Goal: Task Accomplishment & Management: Use online tool/utility

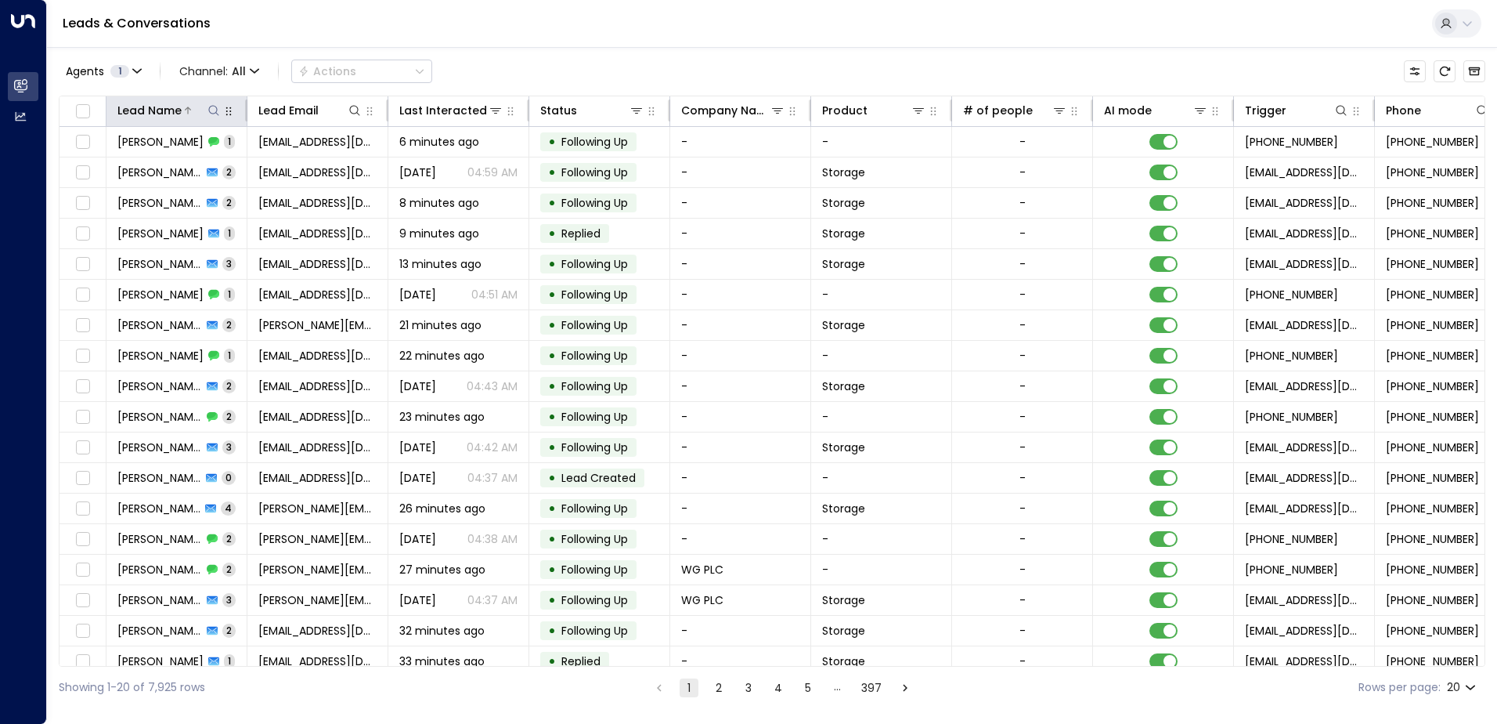
click at [215, 105] on icon at bounding box center [214, 110] width 13 height 13
drag, startPoint x: 143, startPoint y: 164, endPoint x: 158, endPoint y: 139, distance: 29.1
click at [143, 164] on input "text" at bounding box center [214, 167] width 216 height 29
type input "****"
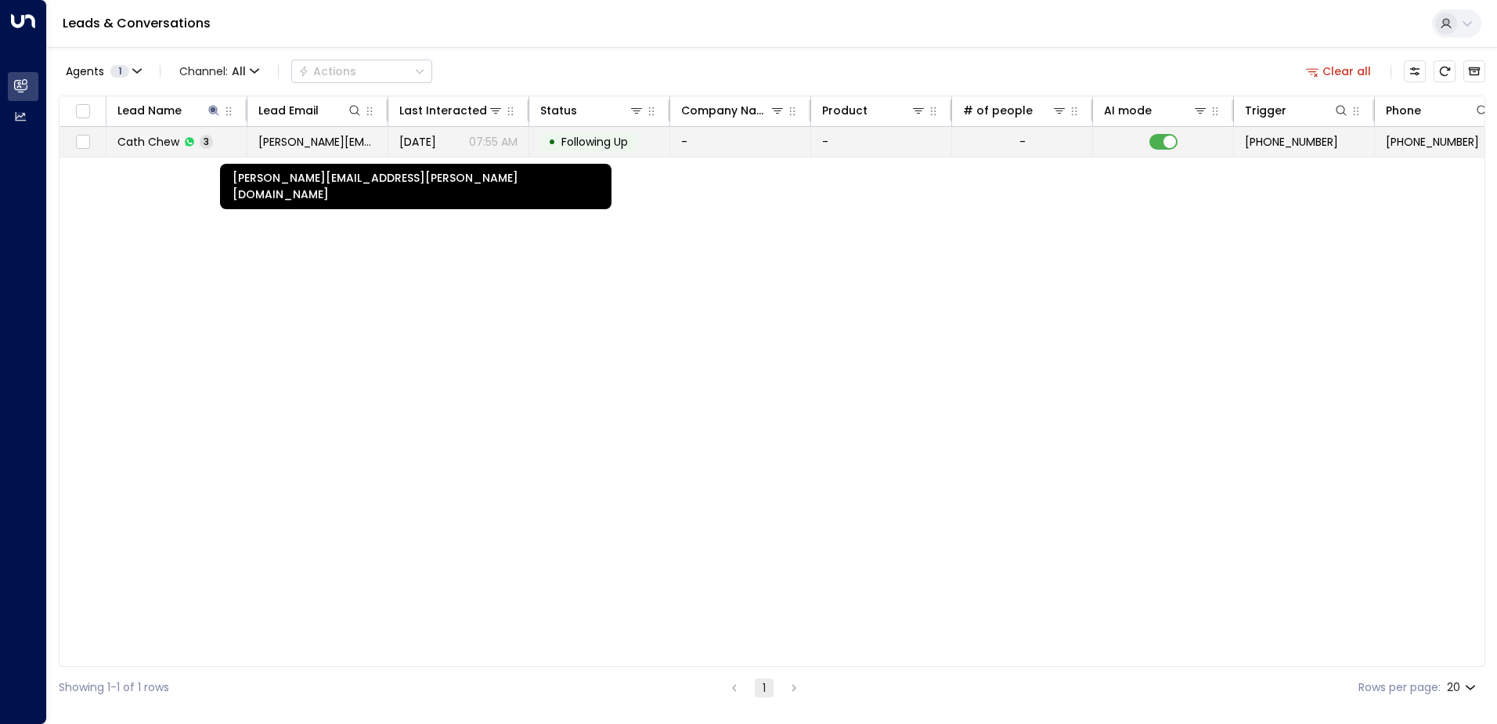
click at [370, 149] on span "[PERSON_NAME][EMAIL_ADDRESS][PERSON_NAME][DOMAIN_NAME]" at bounding box center [317, 142] width 118 height 16
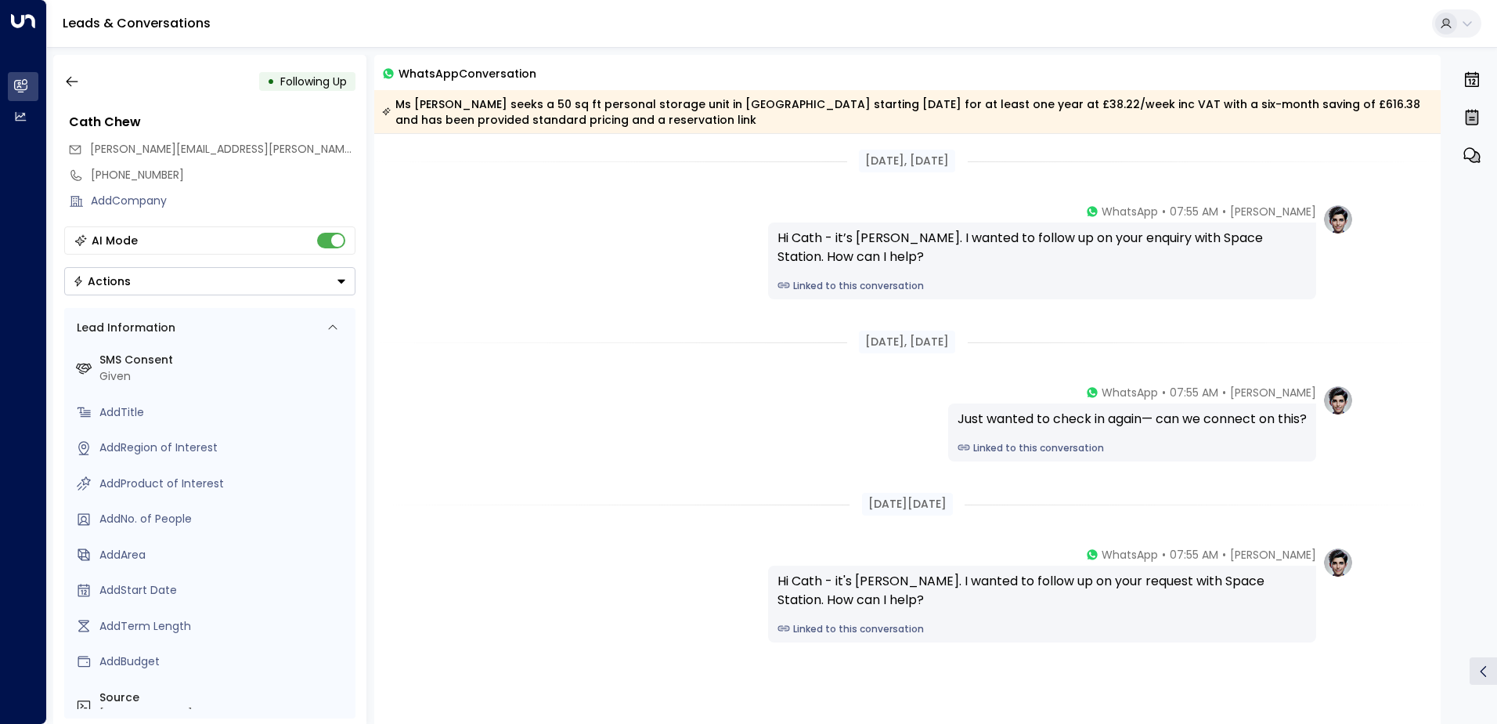
scroll to position [75, 0]
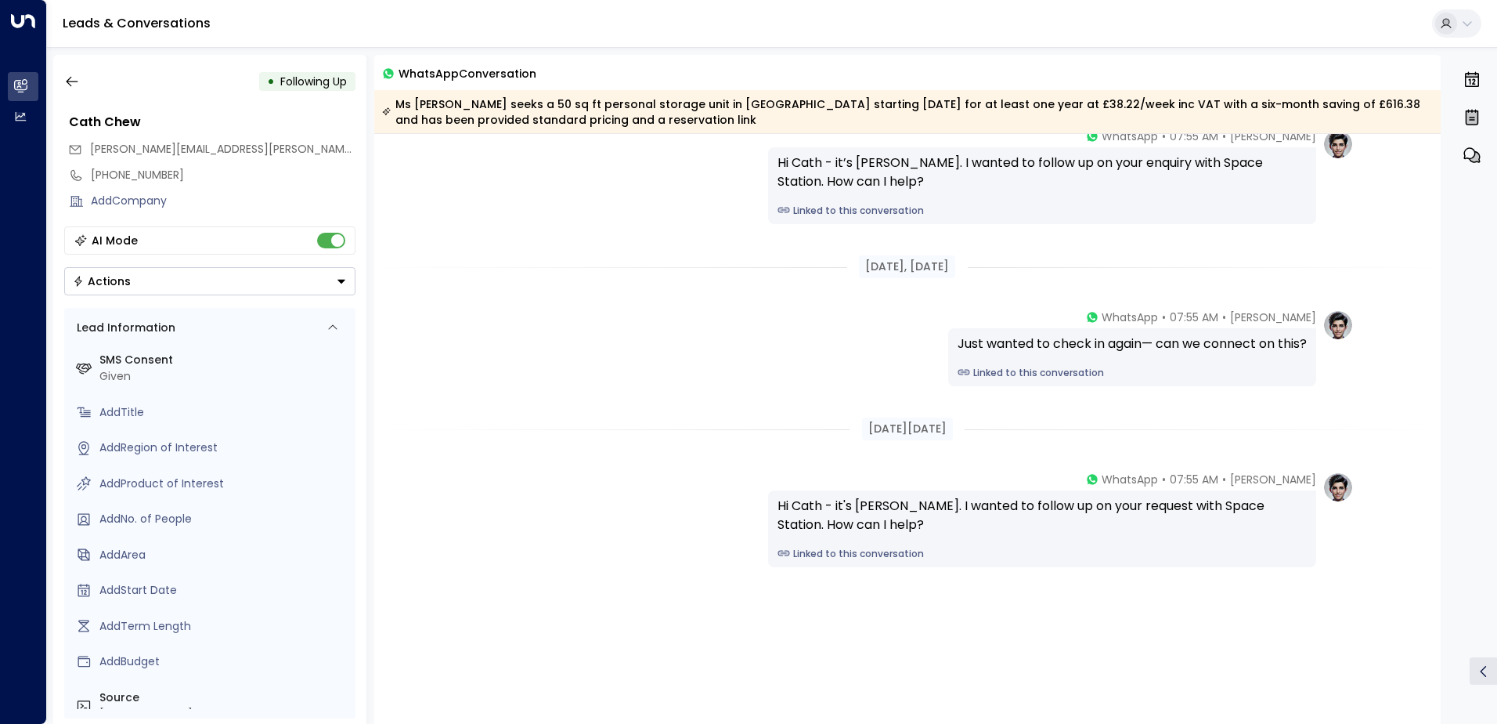
click at [344, 283] on icon "Button group with a nested menu" at bounding box center [341, 281] width 11 height 11
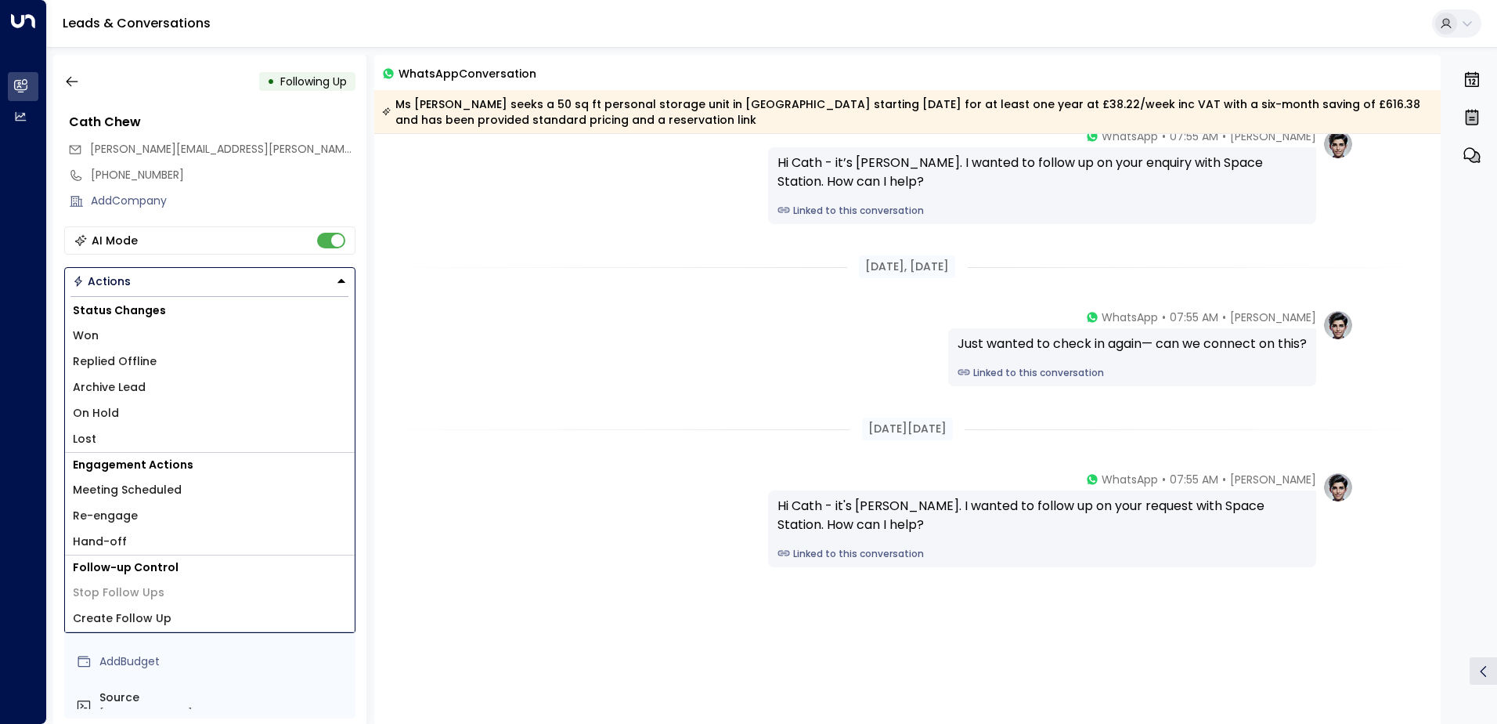
click at [530, 303] on div "[DATE], [DATE] [PERSON_NAME] • 07:55 AM • WhatsApp Hi Cath - it’s [PERSON_NAME]…" at bounding box center [907, 391] width 1067 height 665
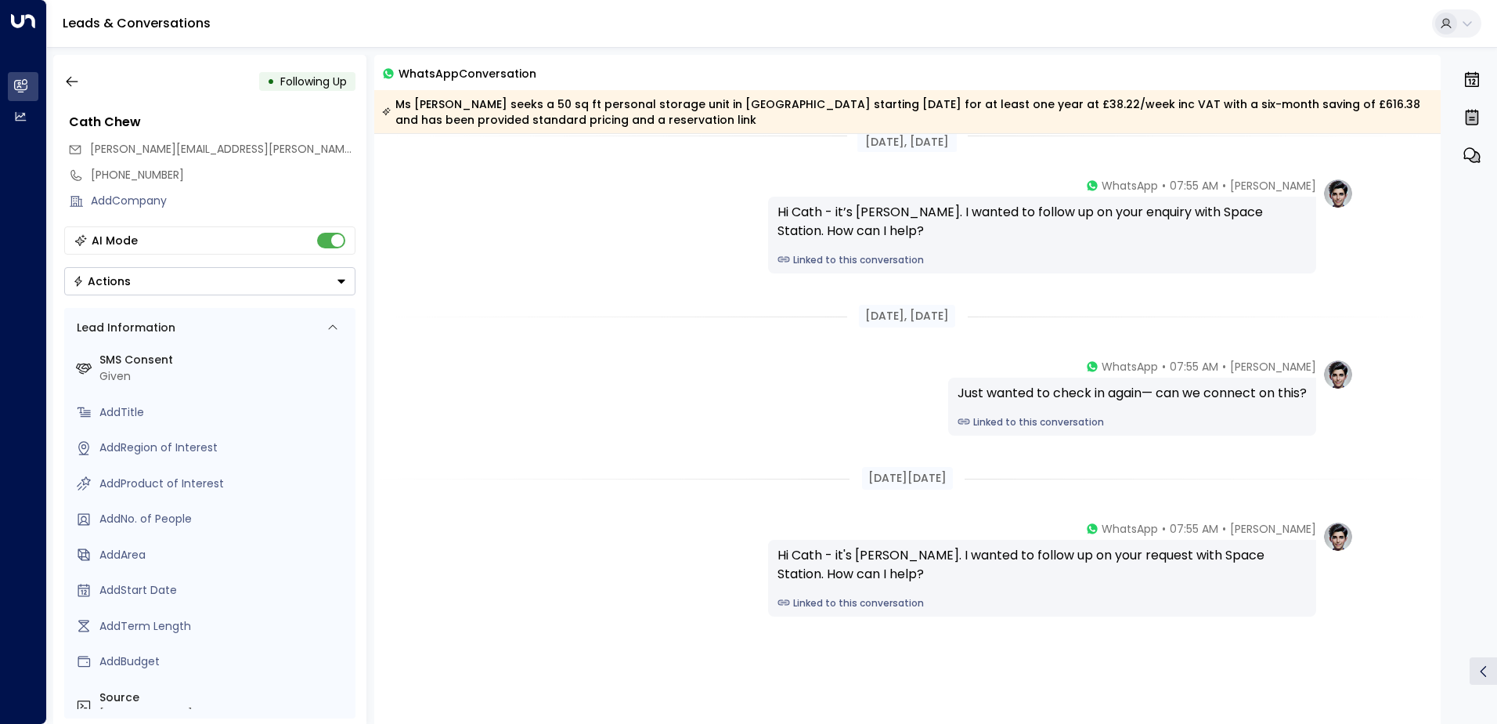
scroll to position [0, 0]
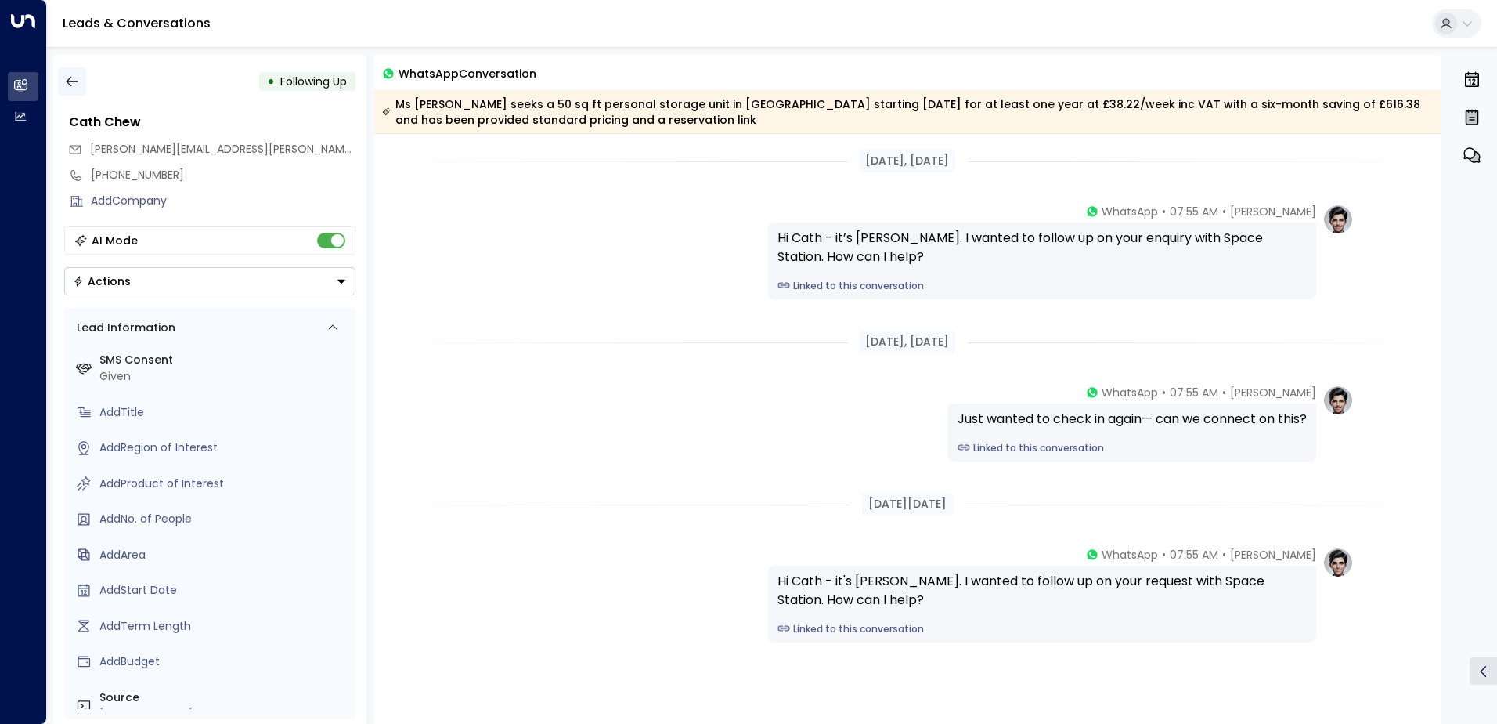
click at [74, 82] on icon "button" at bounding box center [72, 82] width 16 height 16
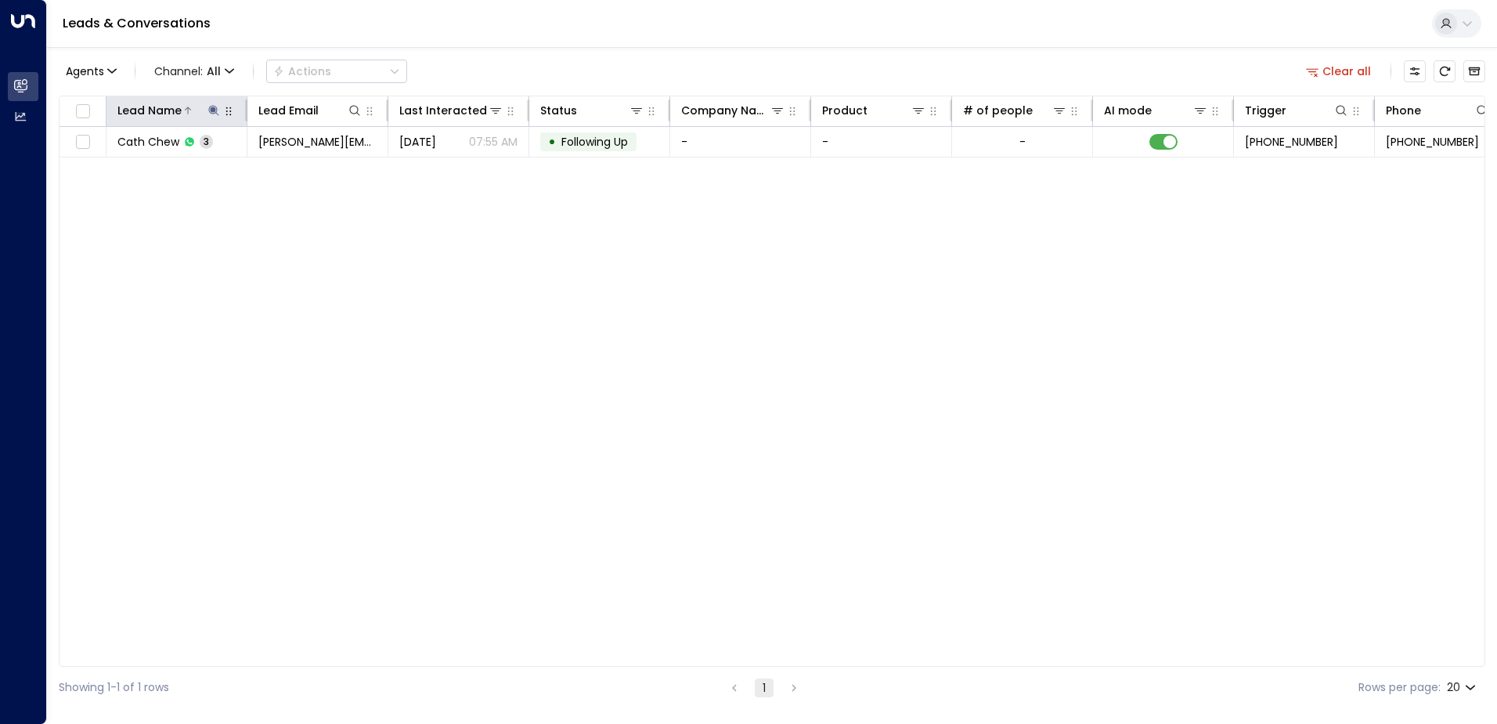
click at [210, 109] on icon at bounding box center [214, 110] width 13 height 13
drag, startPoint x: 139, startPoint y: 166, endPoint x: 106, endPoint y: 162, distance: 32.3
click at [106, 162] on input "****" at bounding box center [204, 167] width 196 height 29
type input "*****"
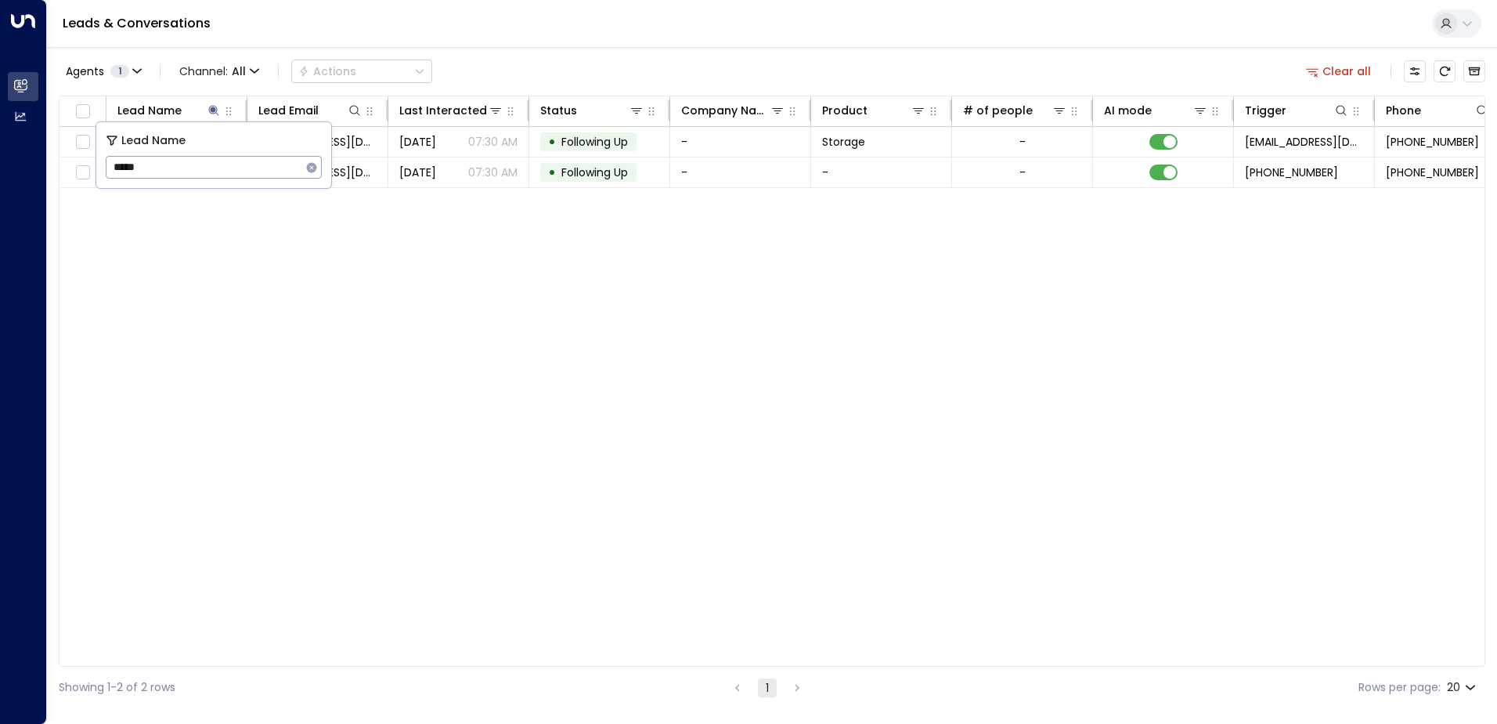
click at [482, 290] on div "Lead Name Lead Email Last Interacted Status Company Name Product # of people AI…" at bounding box center [772, 381] width 1427 height 571
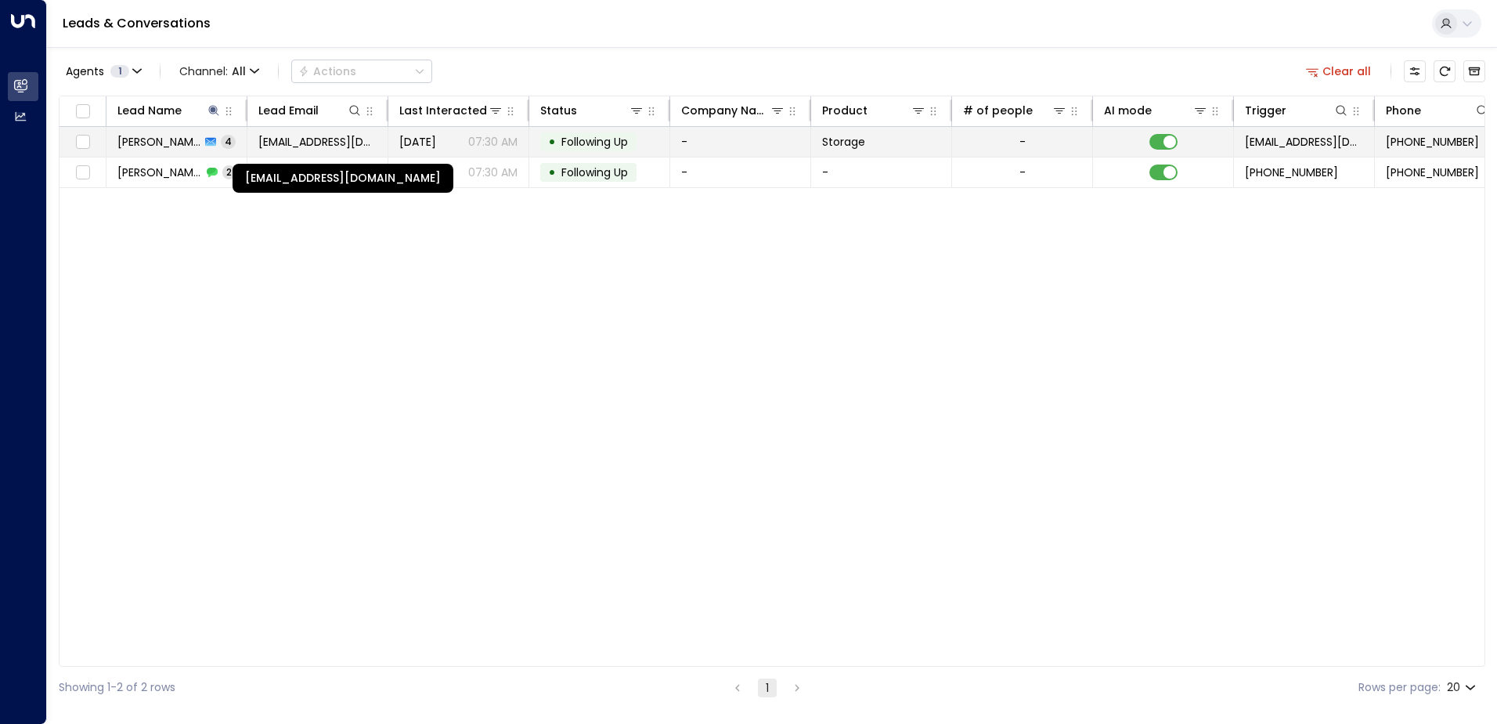
click at [316, 143] on span "[EMAIL_ADDRESS][DOMAIN_NAME]" at bounding box center [317, 142] width 118 height 16
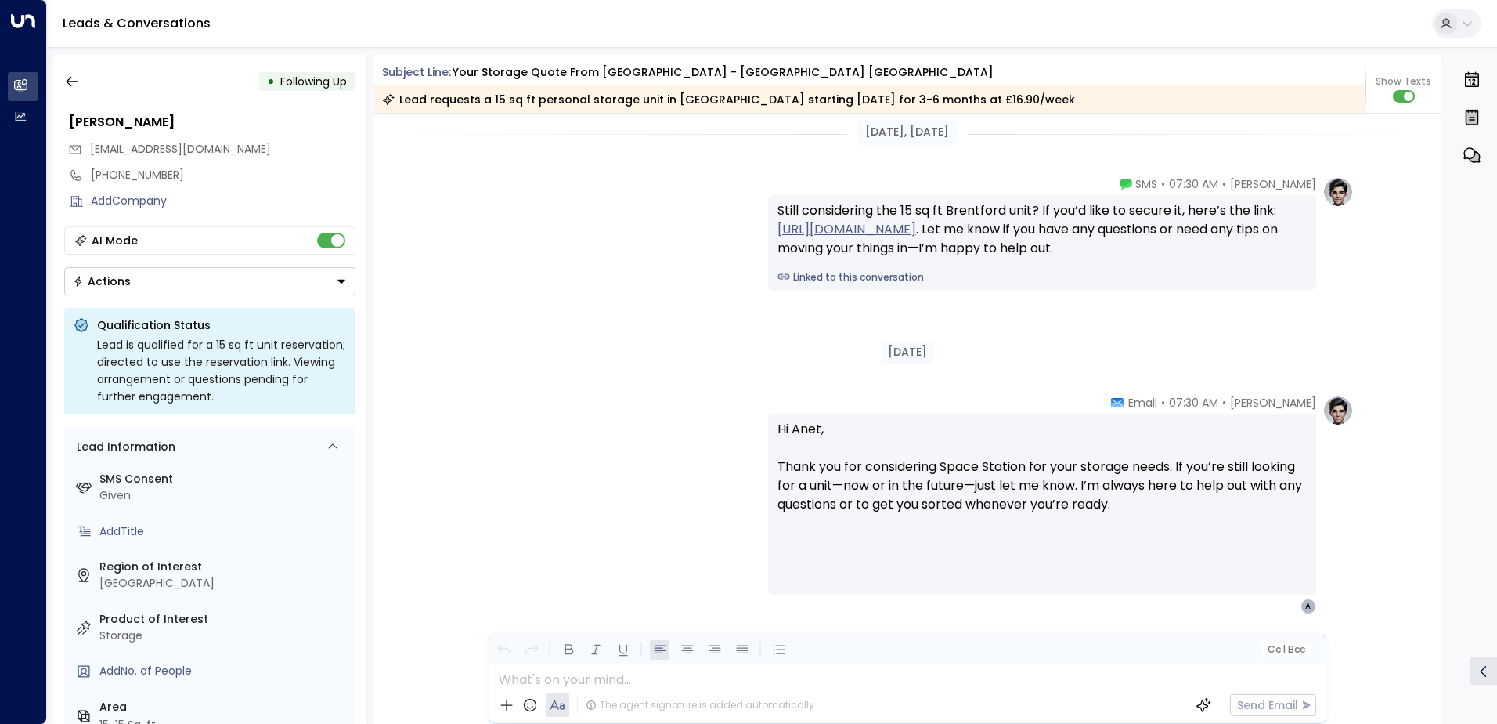
scroll to position [2100, 0]
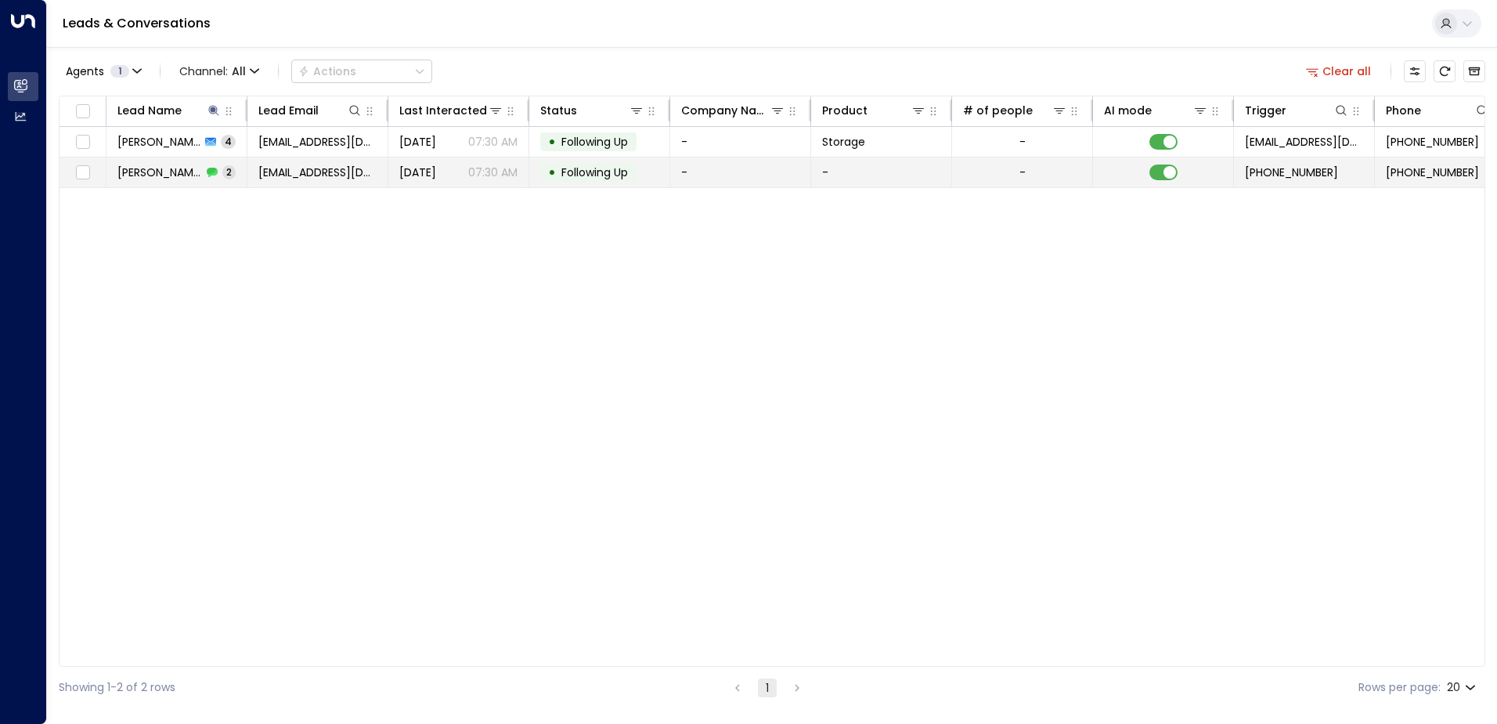
click at [197, 171] on div "[PERSON_NAME] 2" at bounding box center [176, 172] width 118 height 16
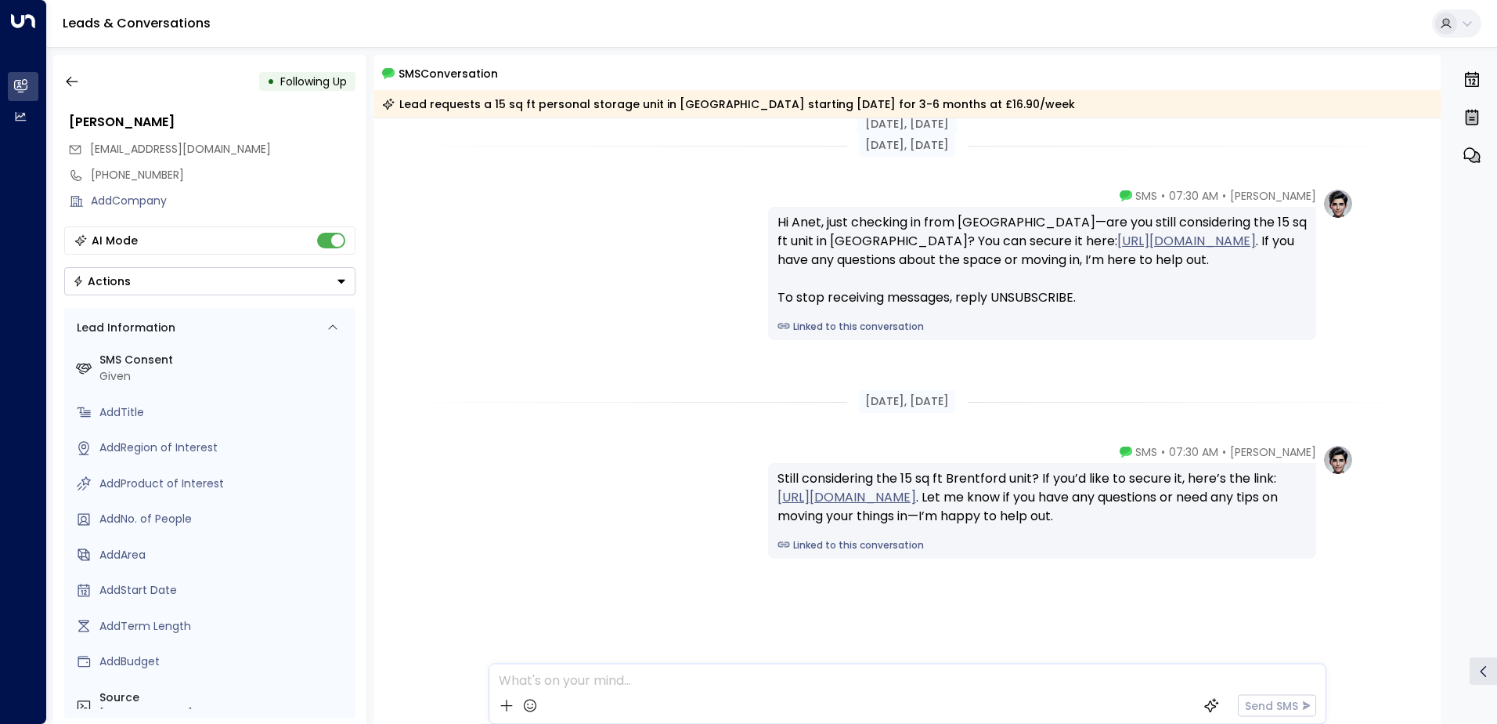
scroll to position [10, 0]
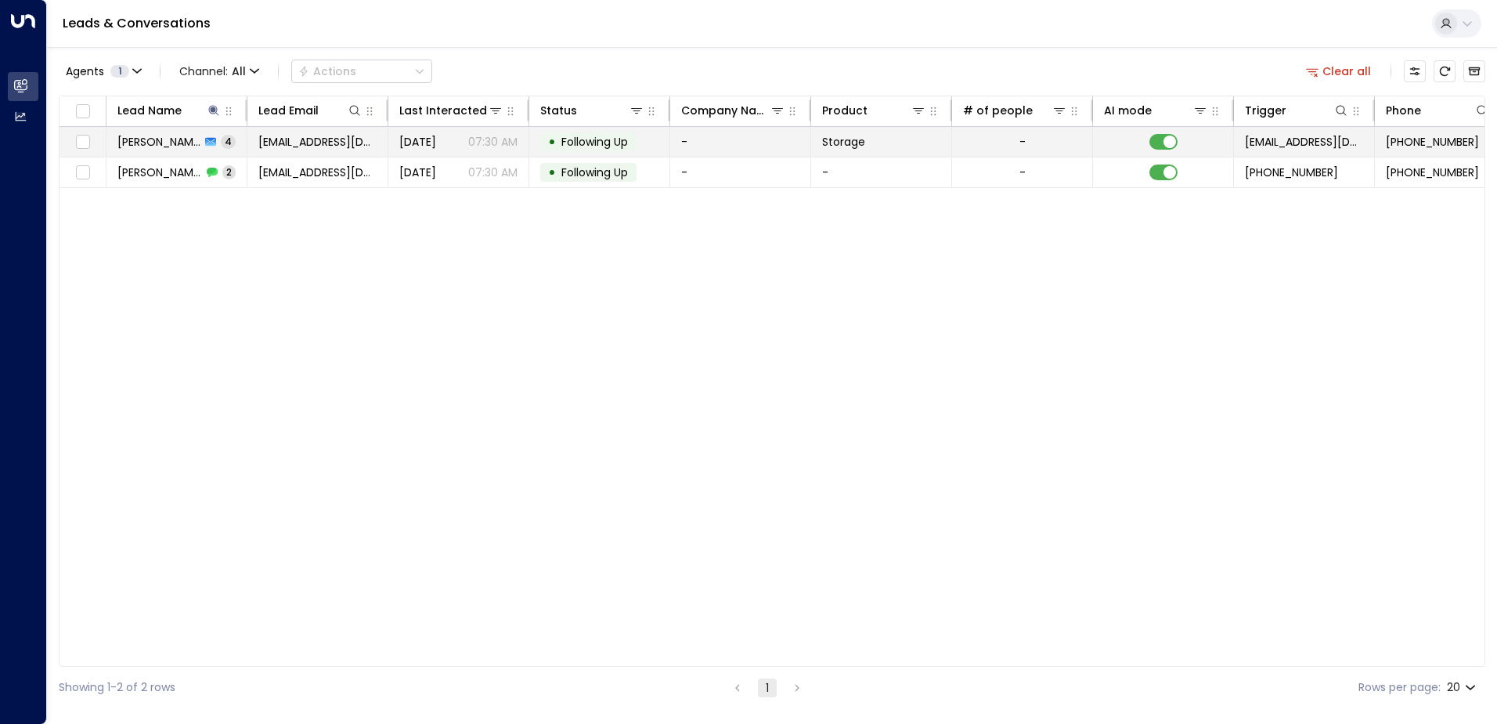
click at [191, 132] on td "[PERSON_NAME] 4" at bounding box center [176, 142] width 141 height 30
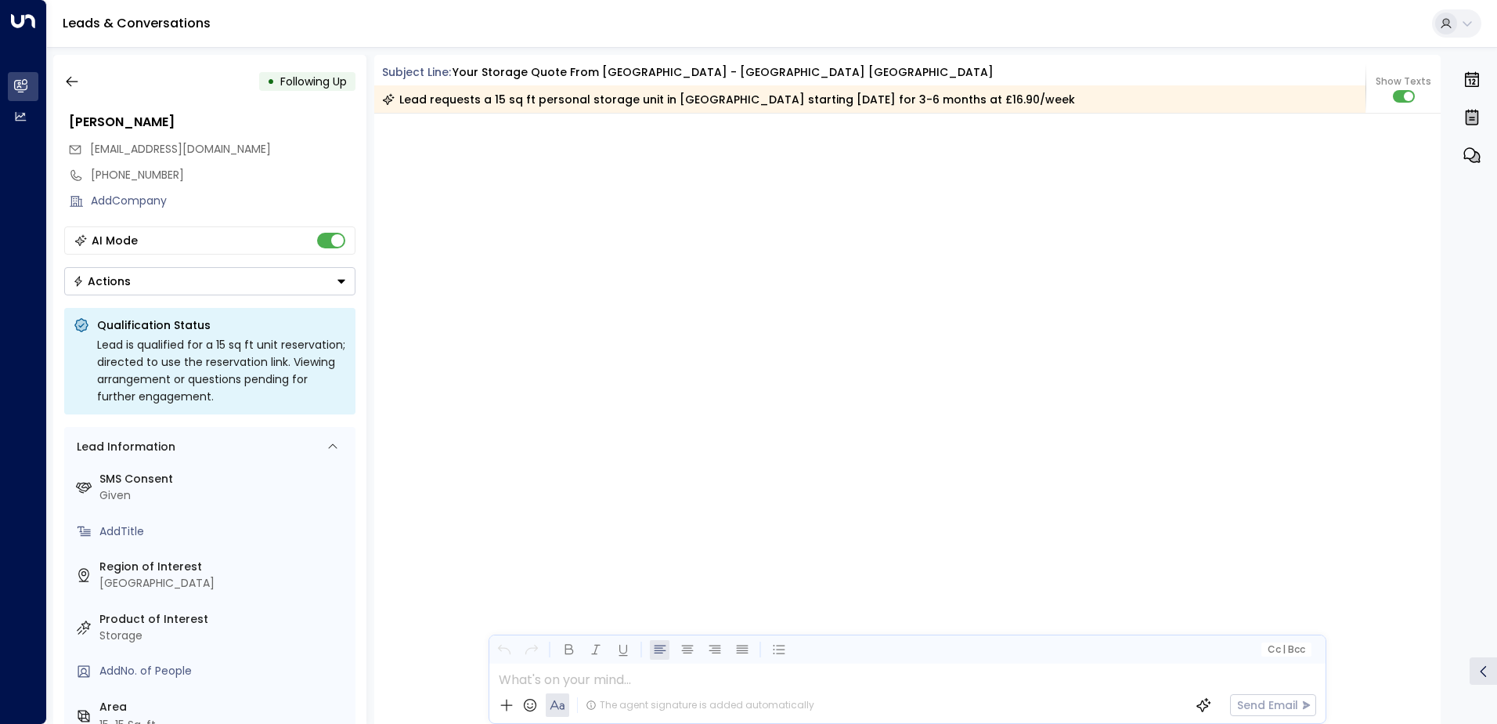
scroll to position [2980, 0]
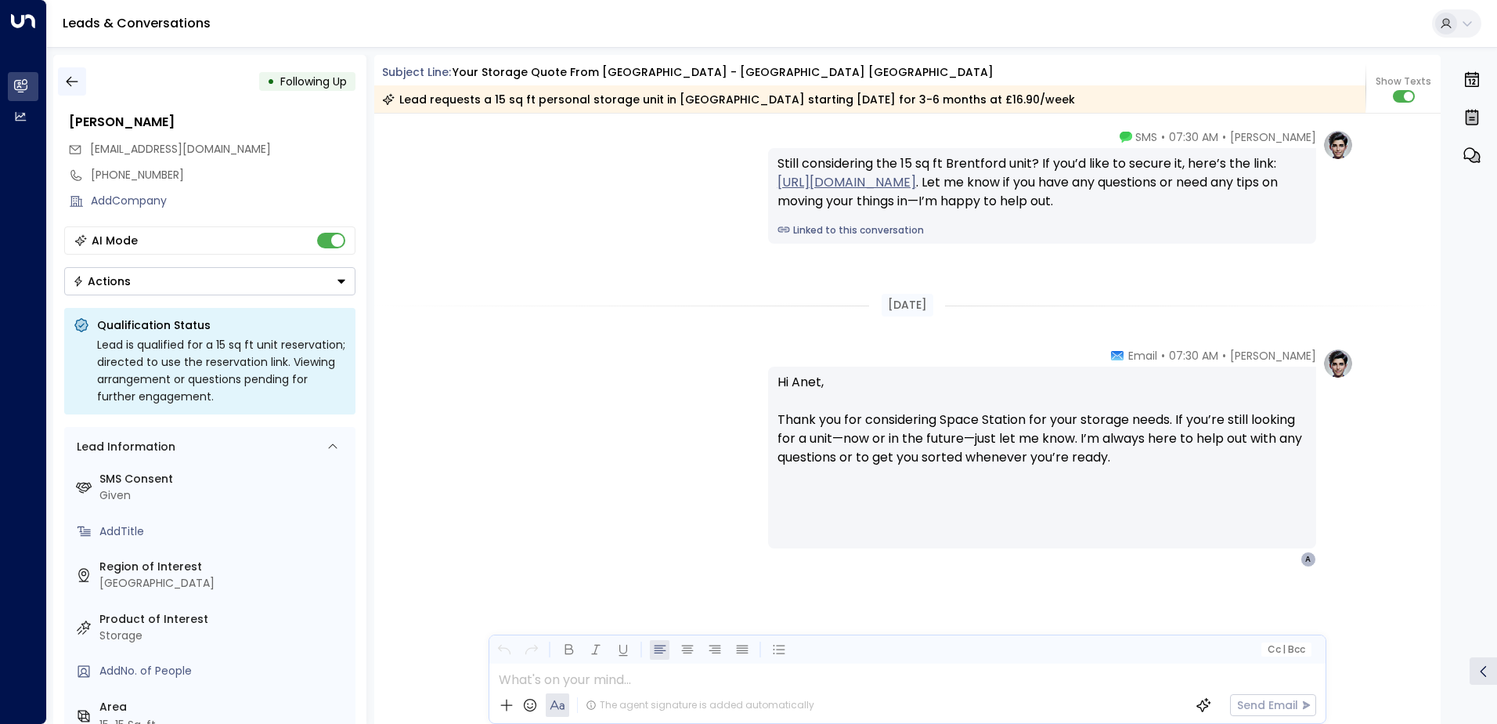
click at [74, 83] on icon "button" at bounding box center [72, 82] width 16 height 16
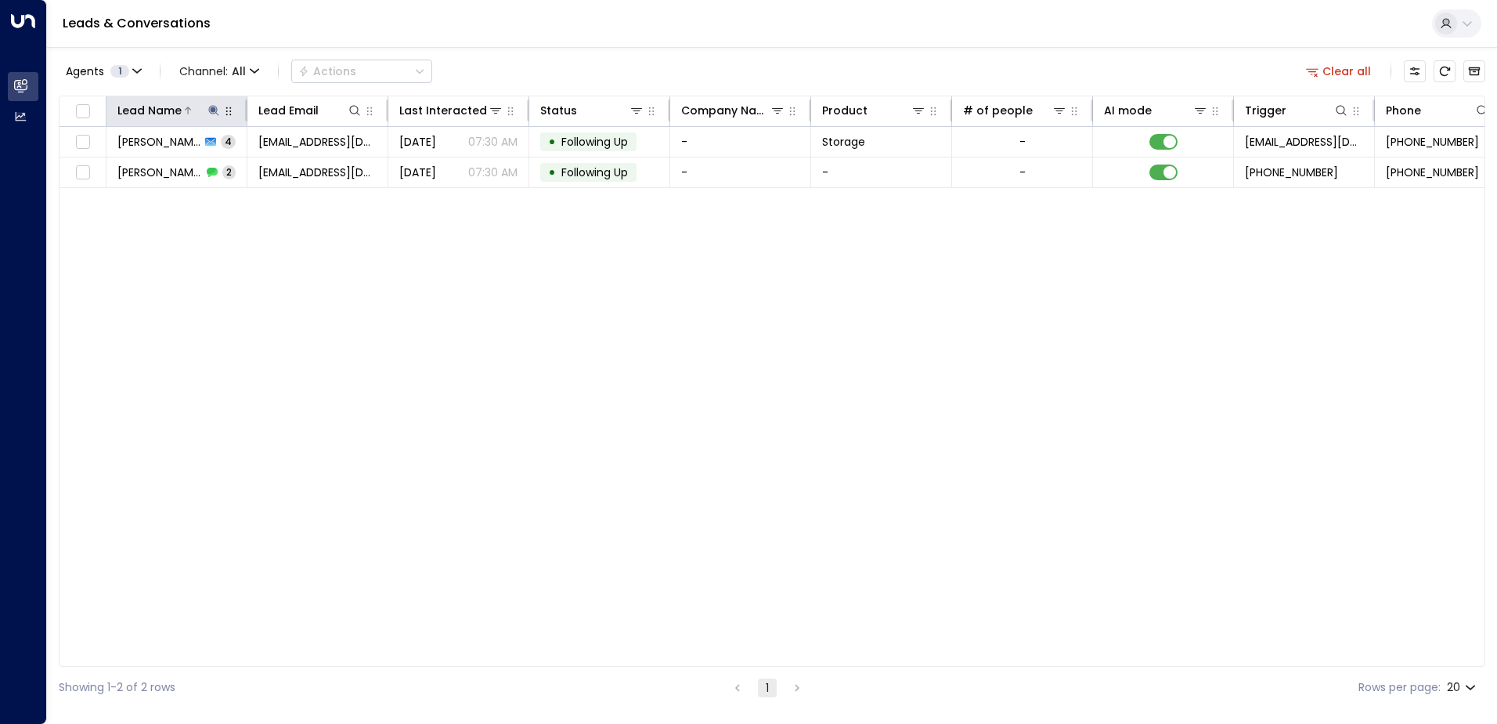
click at [213, 110] on icon at bounding box center [213, 110] width 10 height 10
drag, startPoint x: 180, startPoint y: 178, endPoint x: 105, endPoint y: 173, distance: 75.3
click at [105, 173] on div "Lead Name ***** ​" at bounding box center [213, 155] width 235 height 66
type input "*******"
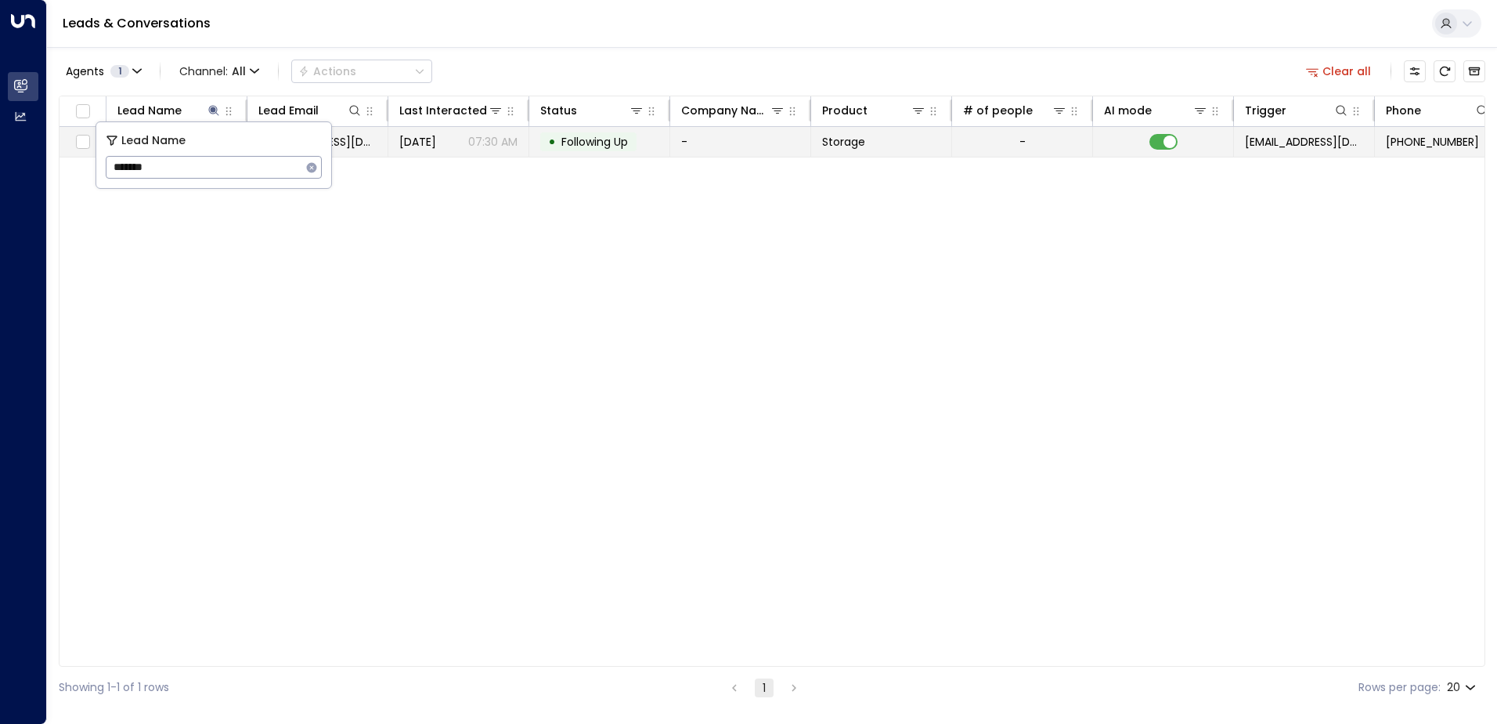
click at [397, 139] on td "[DATE] 07:30 AM" at bounding box center [458, 142] width 141 height 30
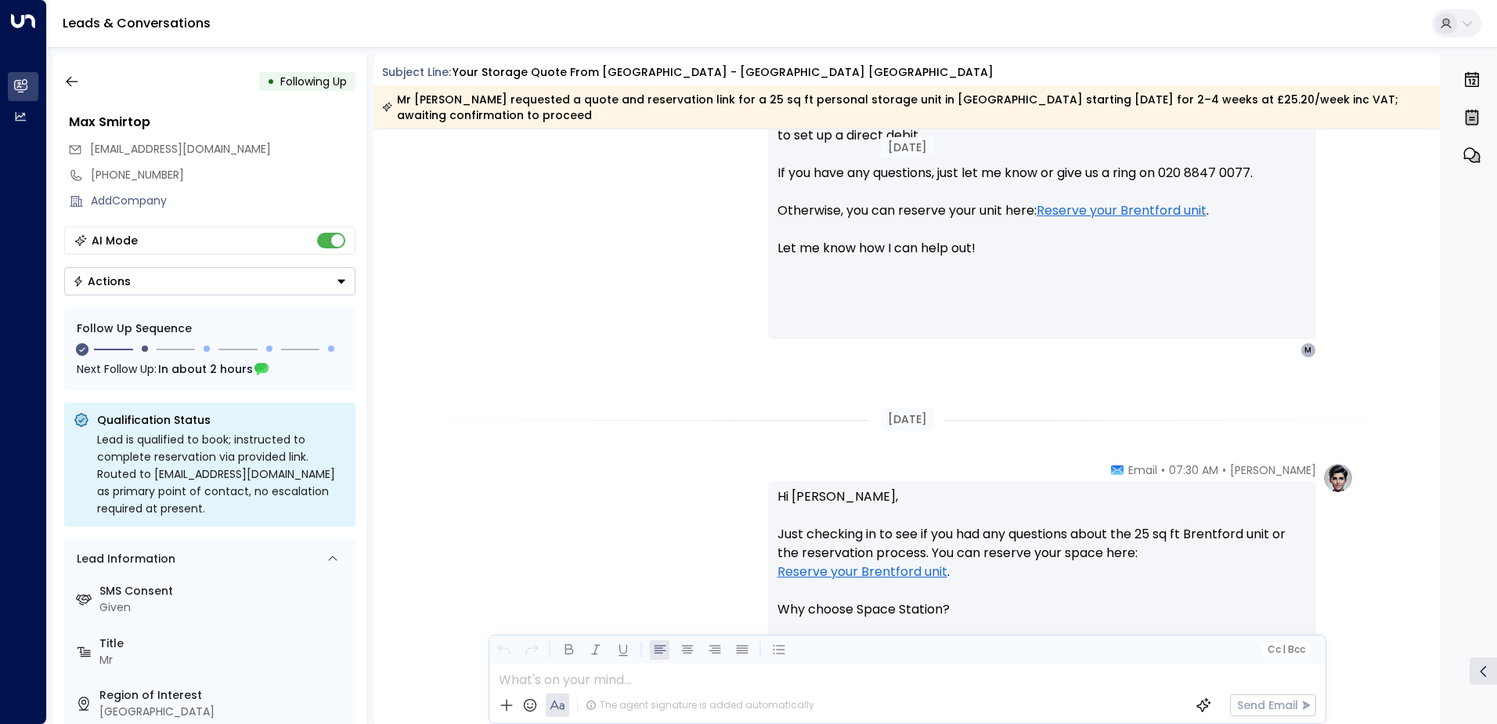
scroll to position [1258, 0]
